Goal: Transaction & Acquisition: Purchase product/service

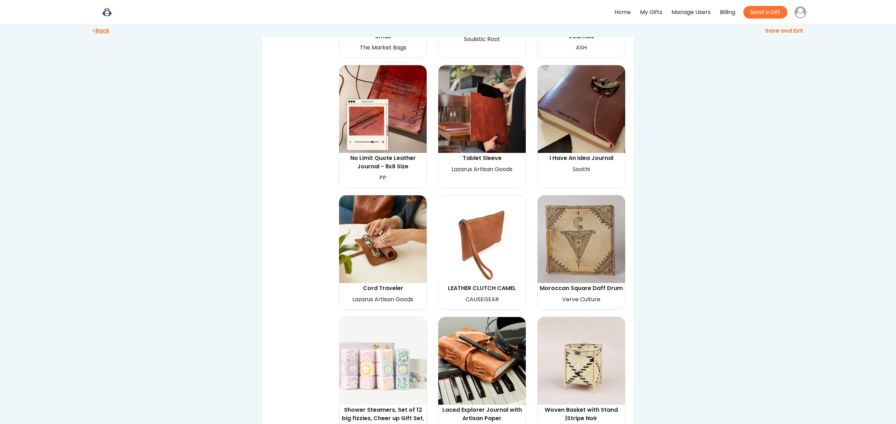
scroll to position [1258, 0]
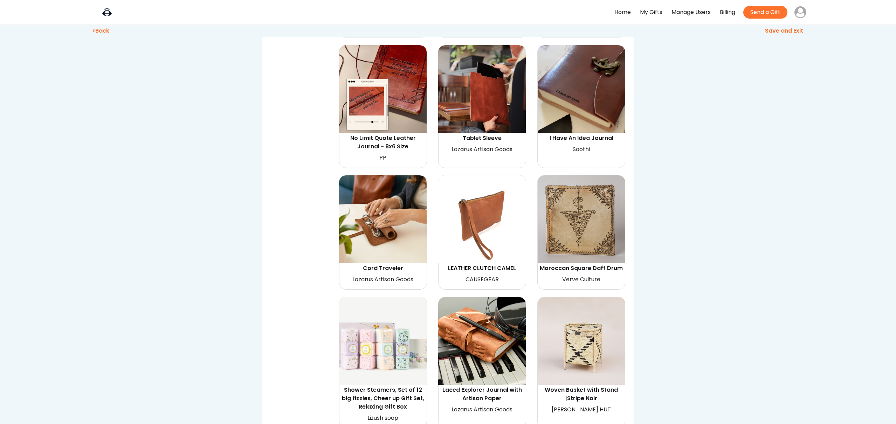
click at [398, 205] on img at bounding box center [383, 219] width 88 height 88
select select "{"_class":"StaticObject","data":{"_api_c2_node.id":"gid://shopify/ProductVarian…"
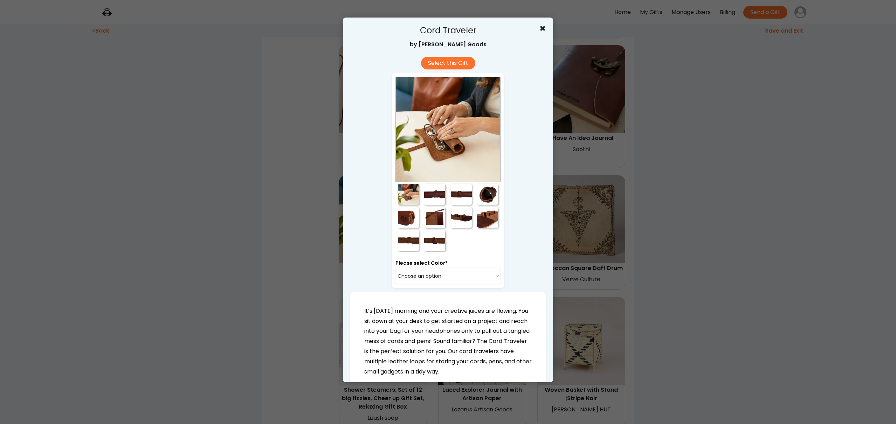
click at [434, 195] on div at bounding box center [434, 194] width 21 height 21
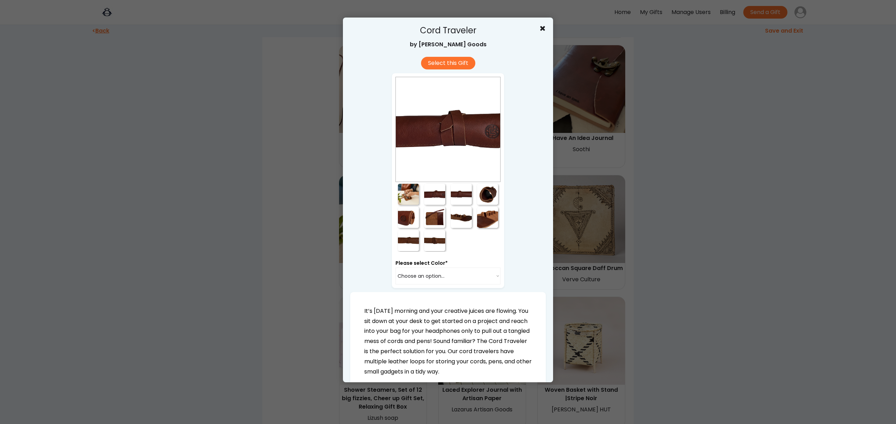
click at [455, 197] on div at bounding box center [461, 194] width 21 height 21
click at [457, 192] on div at bounding box center [461, 194] width 21 height 21
click at [487, 192] on div at bounding box center [487, 194] width 21 height 21
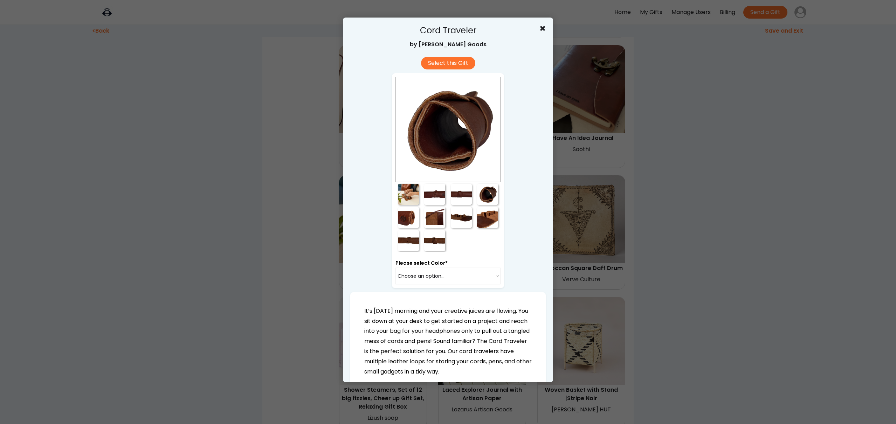
click at [414, 221] on div at bounding box center [408, 217] width 21 height 21
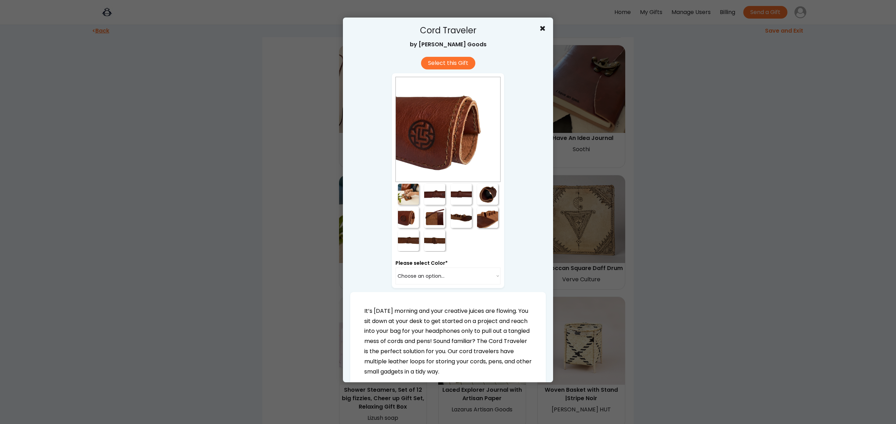
click at [428, 220] on div at bounding box center [434, 217] width 21 height 21
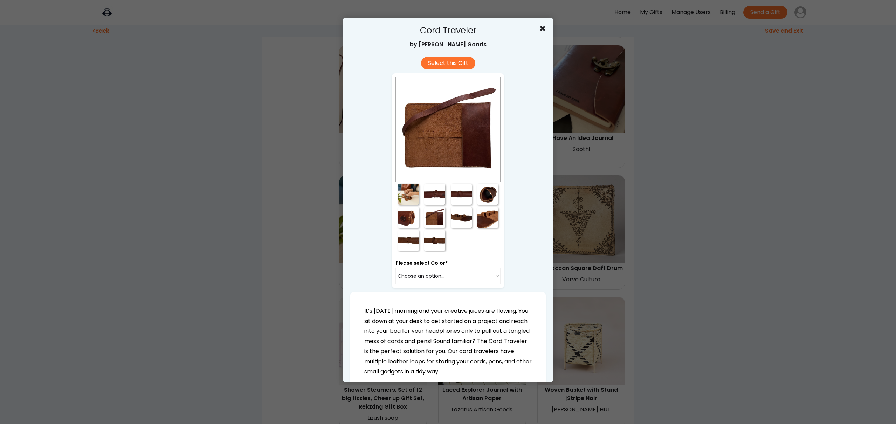
click at [433, 217] on div at bounding box center [434, 217] width 21 height 21
click at [457, 216] on div at bounding box center [461, 217] width 21 height 21
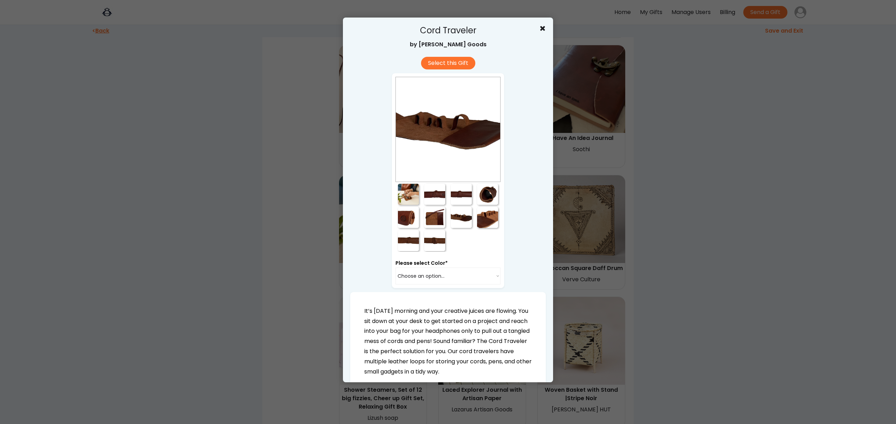
click at [484, 217] on div at bounding box center [487, 217] width 21 height 21
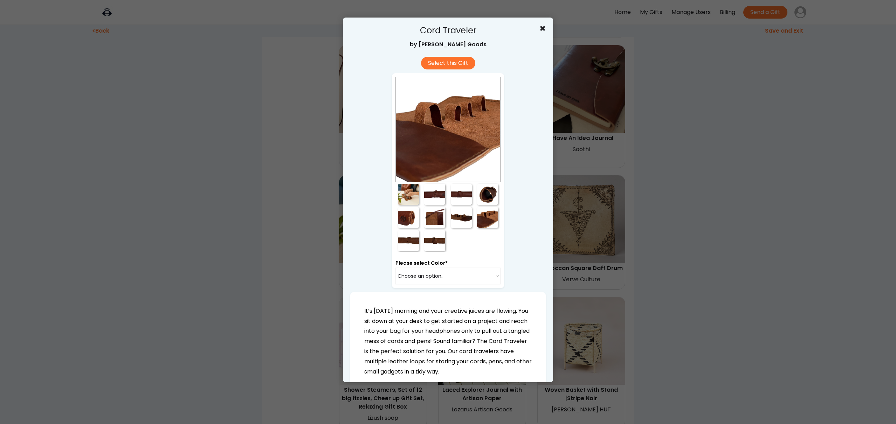
click at [543, 28] on use at bounding box center [542, 28] width 5 height 5
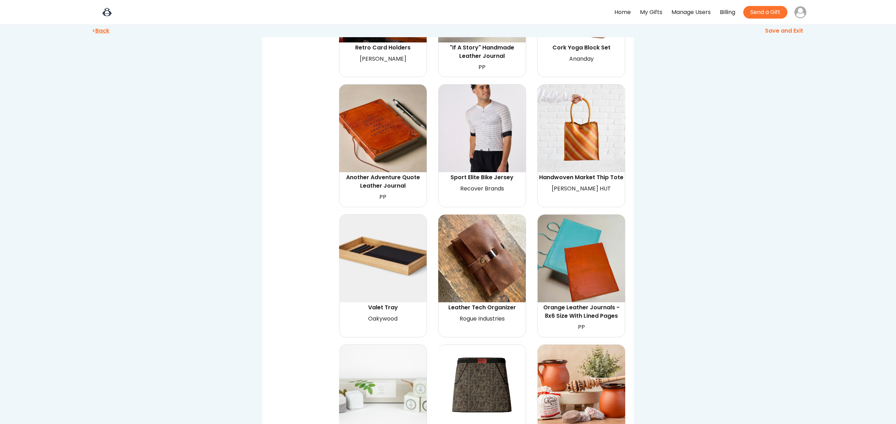
scroll to position [5126, 0]
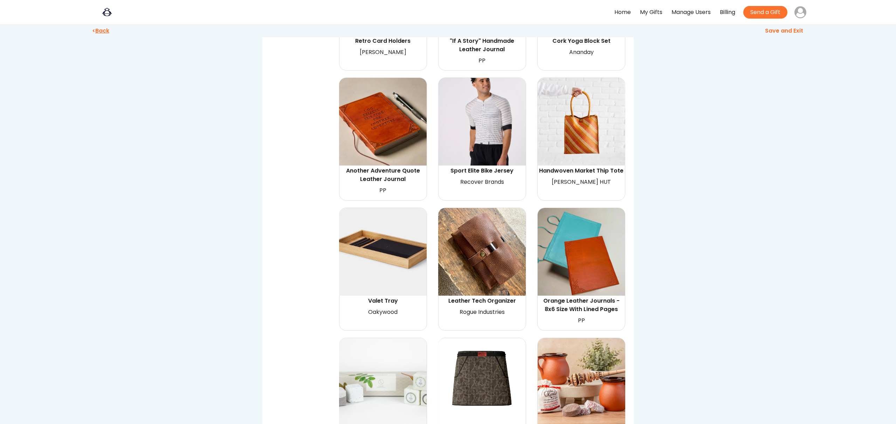
click at [494, 209] on img at bounding box center [482, 252] width 88 height 88
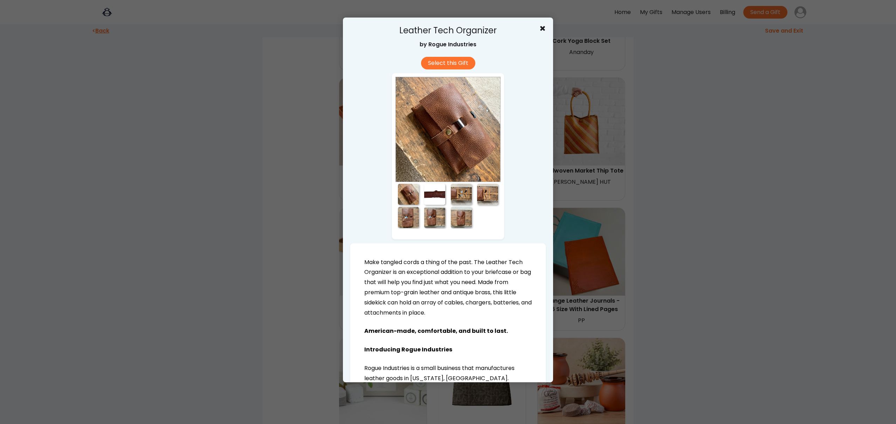
click at [434, 198] on div at bounding box center [434, 194] width 21 height 21
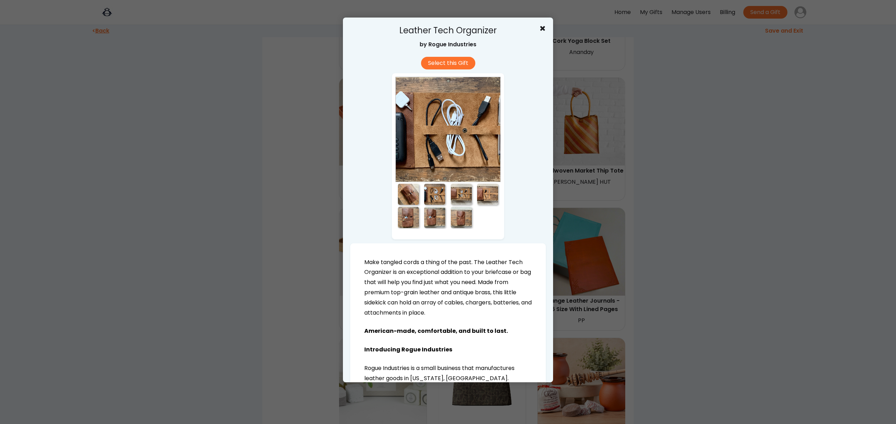
click at [456, 197] on div at bounding box center [461, 194] width 21 height 21
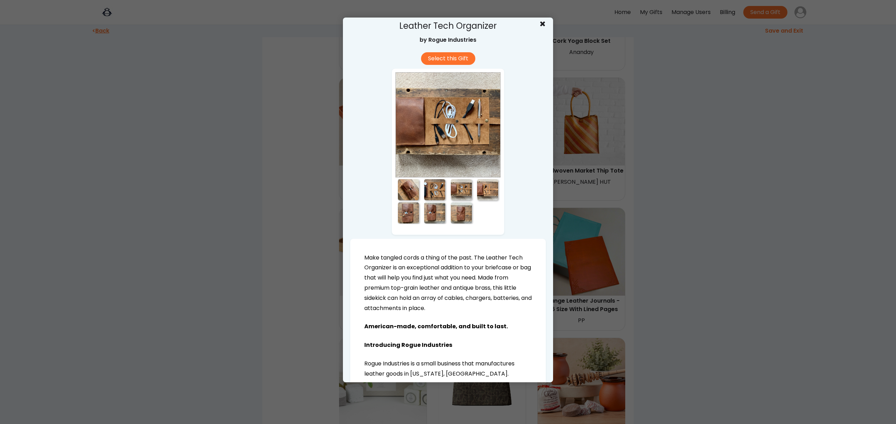
click at [481, 195] on div at bounding box center [487, 189] width 21 height 21
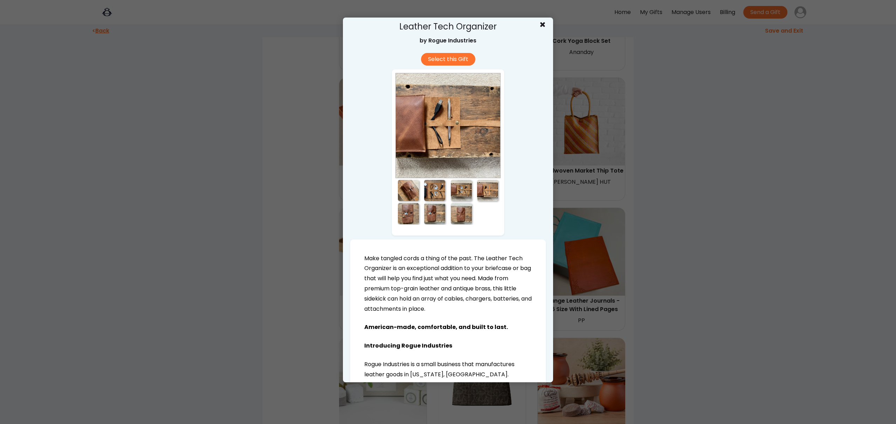
scroll to position [5, 0]
click at [418, 211] on div at bounding box center [408, 212] width 21 height 21
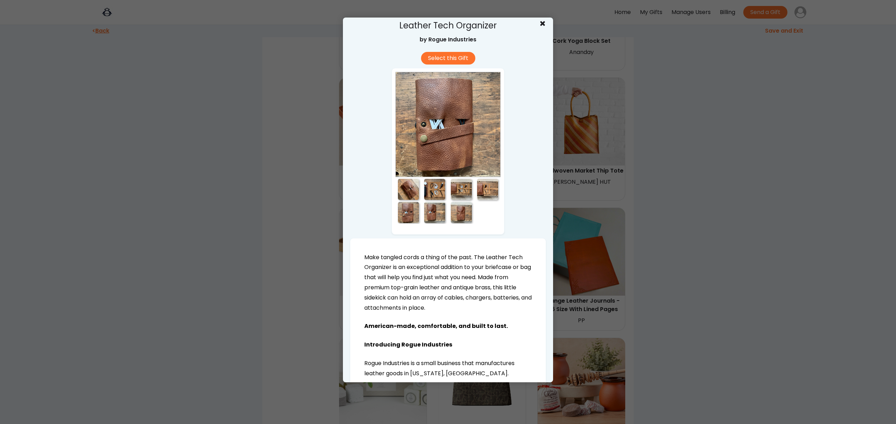
click at [427, 211] on div at bounding box center [434, 212] width 21 height 21
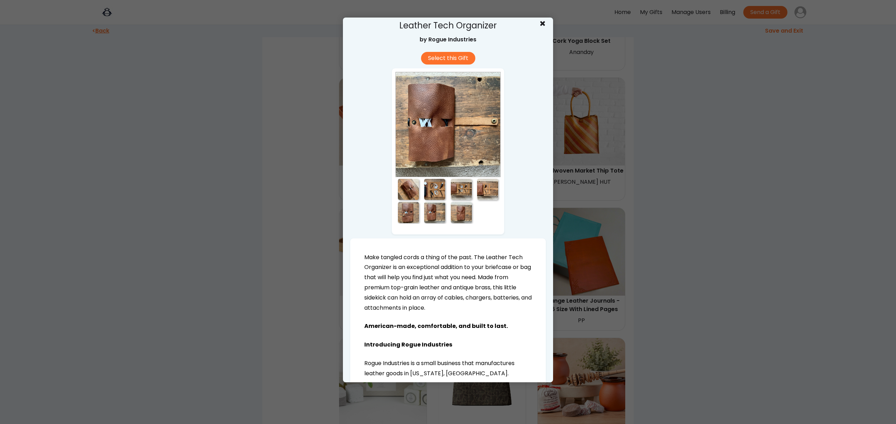
click at [437, 210] on div at bounding box center [434, 212] width 21 height 21
click at [454, 210] on div at bounding box center [461, 212] width 21 height 21
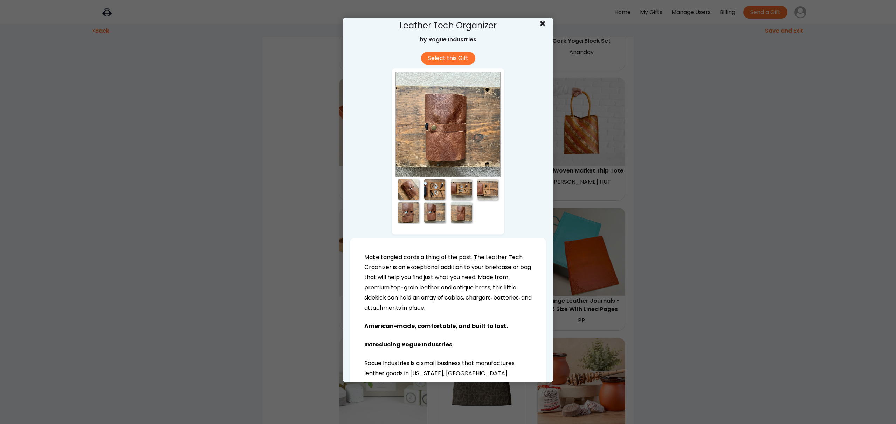
click at [545, 25] on icon at bounding box center [542, 23] width 7 height 7
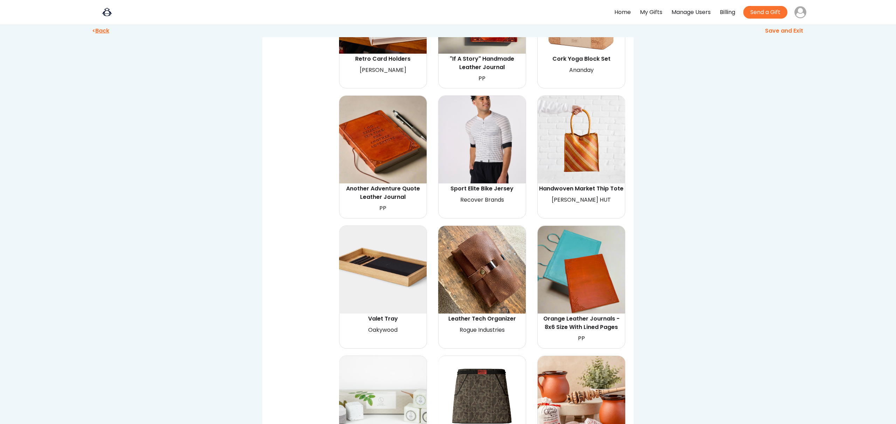
scroll to position [5096, 0]
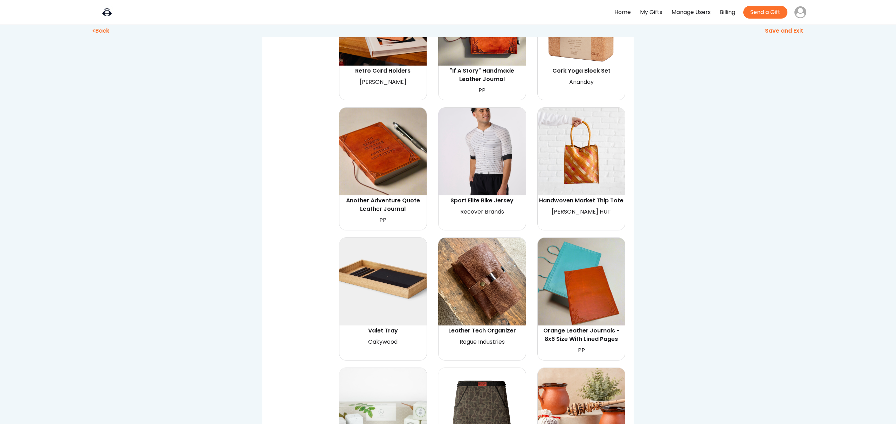
click at [487, 238] on img at bounding box center [482, 282] width 88 height 88
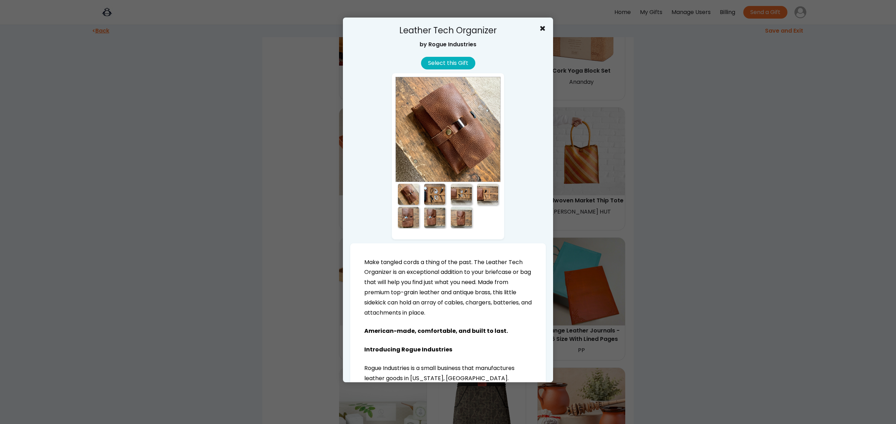
click at [446, 66] on button "Select this Gift" at bounding box center [448, 63] width 54 height 13
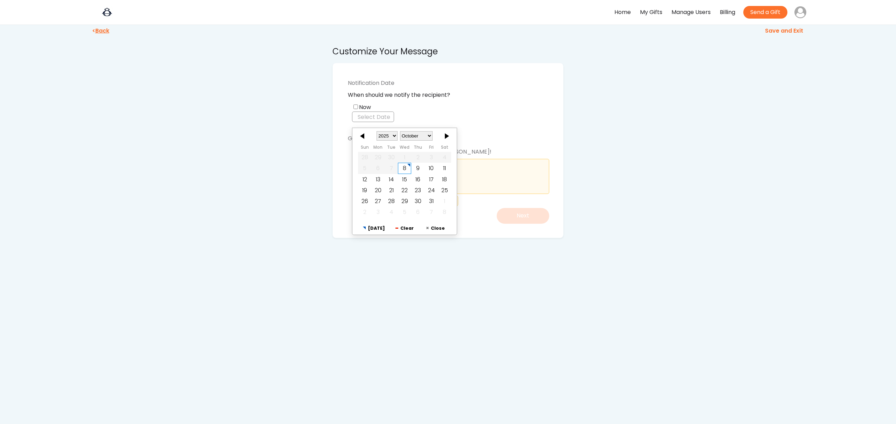
click at [382, 114] on input "text" at bounding box center [373, 116] width 42 height 11
click at [419, 159] on div "9" at bounding box center [417, 162] width 13 height 11
checkbox input "false"
type input "10/09/2025"
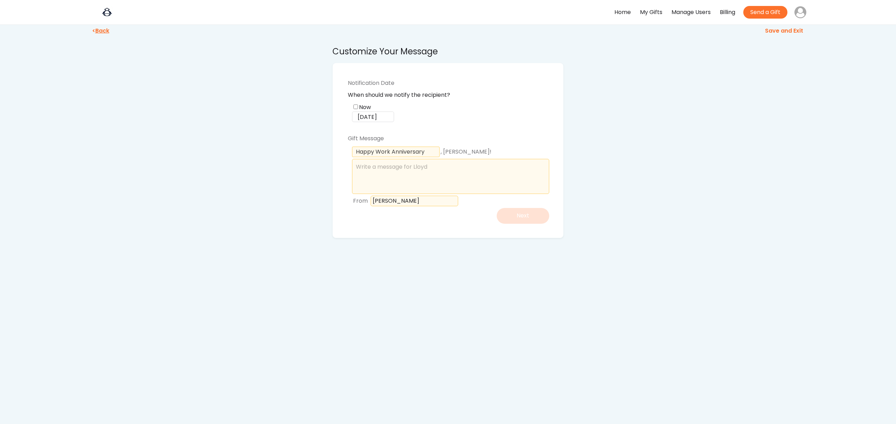
scroll to position [4, 0]
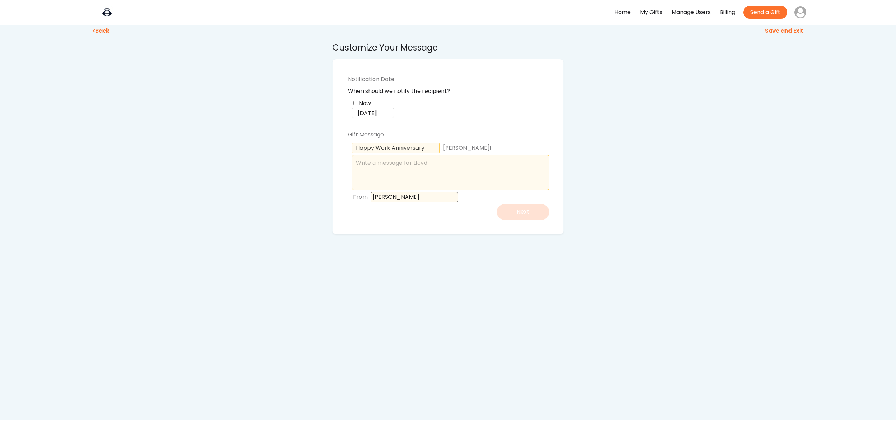
drag, startPoint x: 403, startPoint y: 198, endPoint x: 362, endPoint y: 199, distance: 41.7
click at [362, 199] on div "From" at bounding box center [450, 197] width 197 height 14
type input "Alembic Technologies"
click at [379, 163] on textarea at bounding box center [450, 174] width 197 height 35
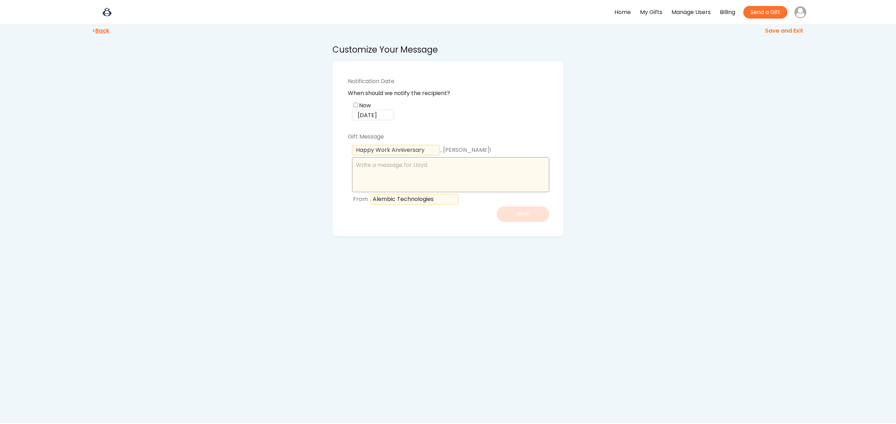
paste textarea "Thank you for being the incredible manager who truly does it all. Your hard wor…"
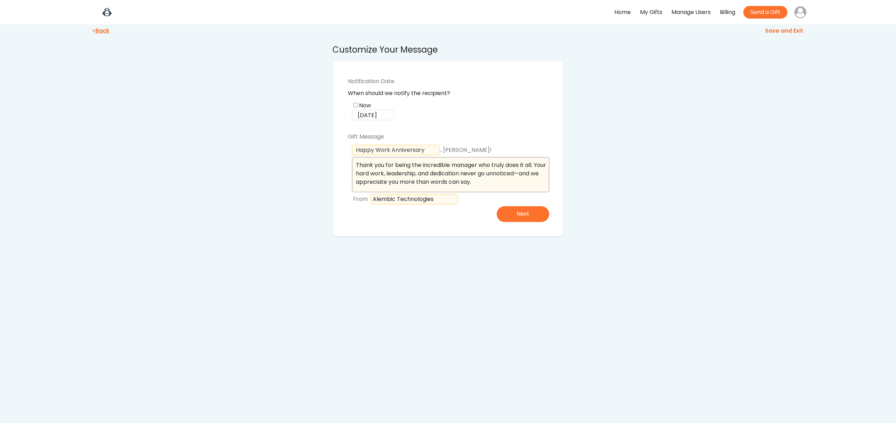
drag, startPoint x: 479, startPoint y: 166, endPoint x: 486, endPoint y: 166, distance: 7.4
click at [479, 166] on textarea "Thank you for being the incredible manager who truly does it all. Your hard wor…" at bounding box center [450, 174] width 197 height 35
click at [514, 166] on textarea "Thank you for being the incredible who truly does it all. Your hard work, leade…" at bounding box center [450, 174] width 197 height 35
drag, startPoint x: 471, startPoint y: 183, endPoint x: 479, endPoint y: 182, distance: 7.7
click at [473, 183] on textarea "Thank you for being the incredible who truly does it all. Your hard work, leade…" at bounding box center [450, 174] width 197 height 35
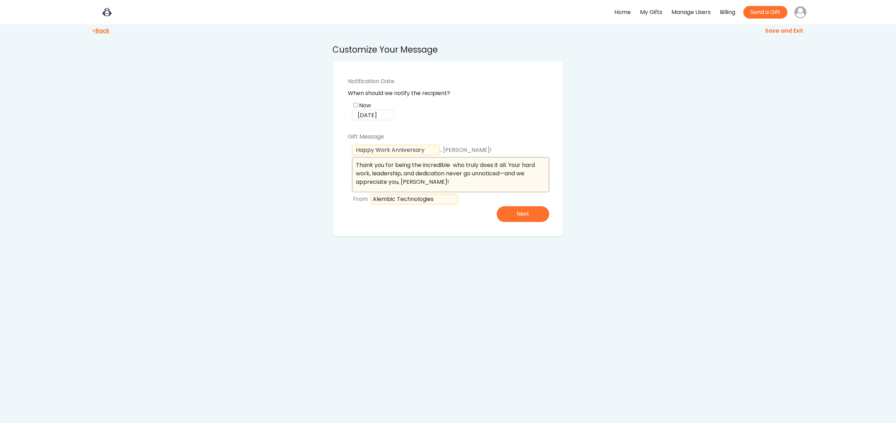
click at [453, 165] on textarea "Thank you for being the incredible who truly does it all. Your hard work, leade…" at bounding box center [450, 174] width 197 height 35
click at [513, 164] on textarea "Thank you for being the most incredible leader who truly does it all. Your hard…" at bounding box center [450, 174] width 197 height 35
drag, startPoint x: 517, startPoint y: 172, endPoint x: 525, endPoint y: 173, distance: 7.8
click at [517, 172] on textarea "Thank you for being the most incredible leader who does it all. Your hard work,…" at bounding box center [450, 174] width 197 height 35
type textarea "Thank you for being the most incredible leader who does it all. Your hard work,…"
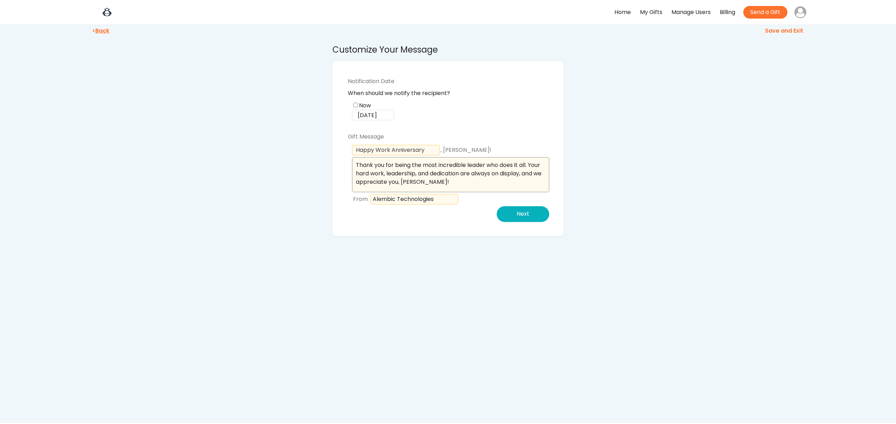
click at [517, 213] on button "Next" at bounding box center [523, 214] width 53 height 16
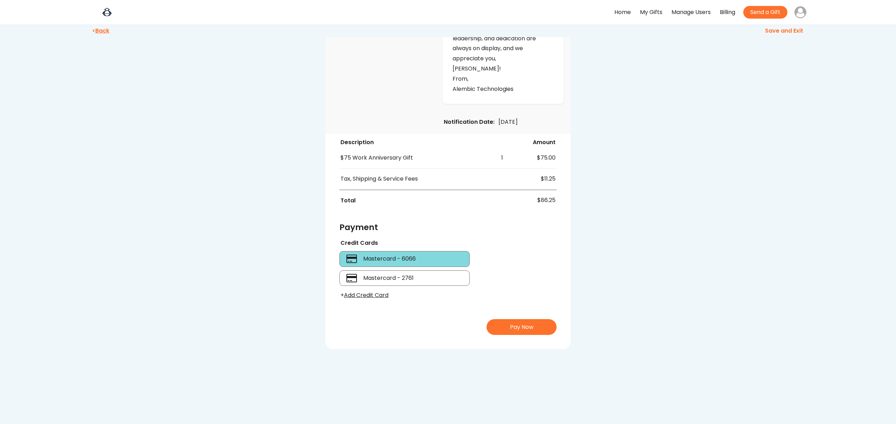
scroll to position [166, 0]
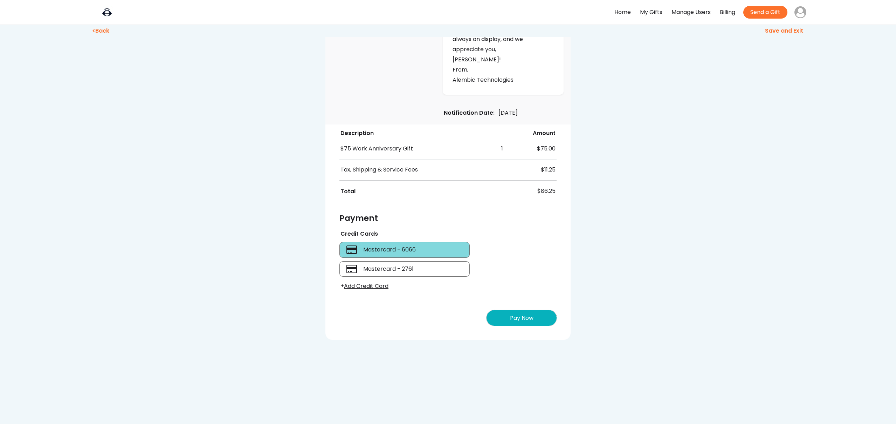
click at [517, 310] on button "Pay Now" at bounding box center [522, 318] width 70 height 16
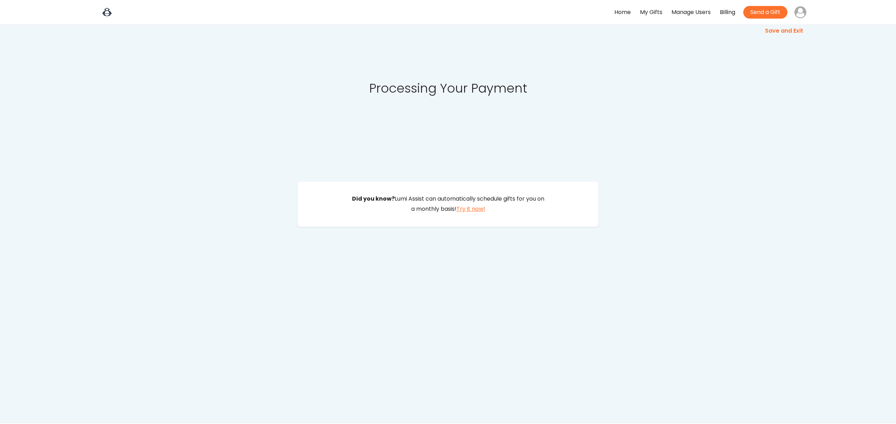
scroll to position [0, 0]
